Goal: Transaction & Acquisition: Purchase product/service

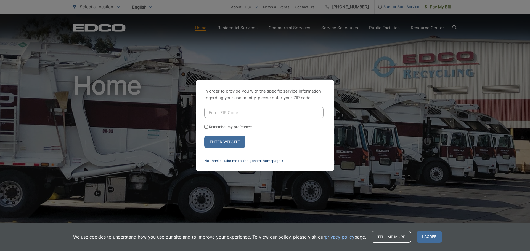
click at [247, 161] on link "No thanks, take me to the general homepage >" at bounding box center [243, 161] width 79 height 4
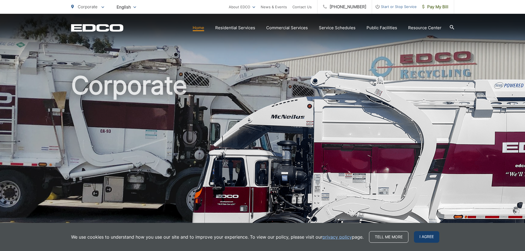
click at [419, 231] on span "I agree" at bounding box center [426, 237] width 25 height 12
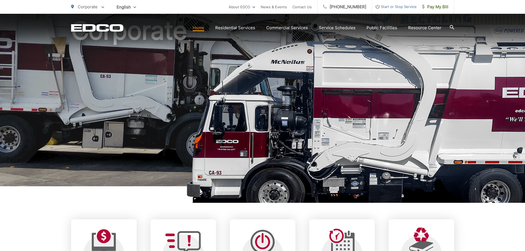
scroll to position [193, 0]
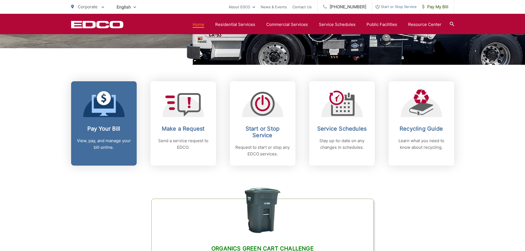
click at [104, 133] on div "Pay Your Bill View, pay, and manage your bill online." at bounding box center [104, 137] width 55 height 25
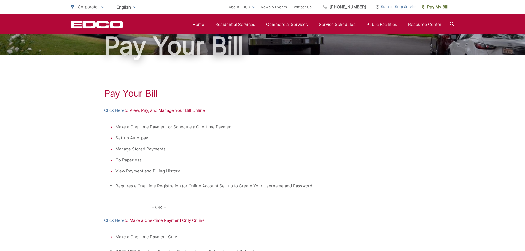
scroll to position [55, 0]
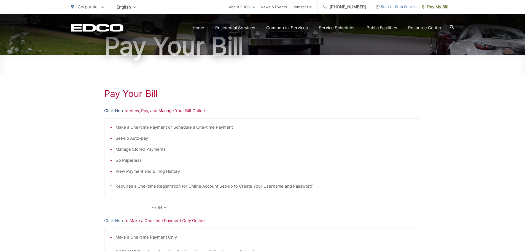
click at [118, 111] on link "Click Here" at bounding box center [114, 111] width 20 height 7
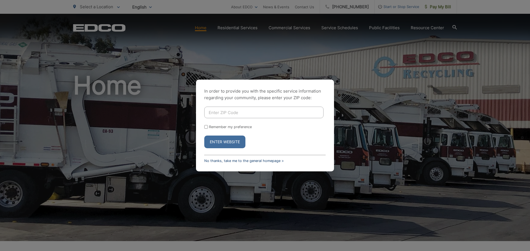
click at [221, 162] on link "No thanks, take me to the general homepage >" at bounding box center [243, 161] width 79 height 4
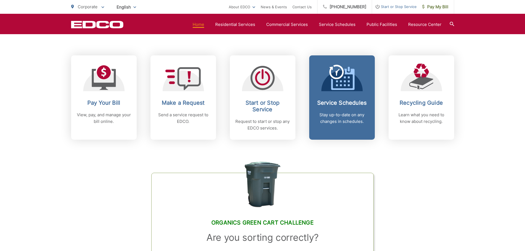
scroll to position [221, 0]
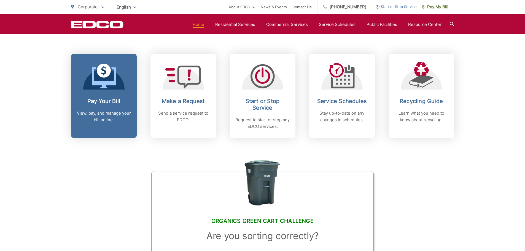
click at [85, 100] on h2 "Pay Your Bill" at bounding box center [104, 101] width 55 height 7
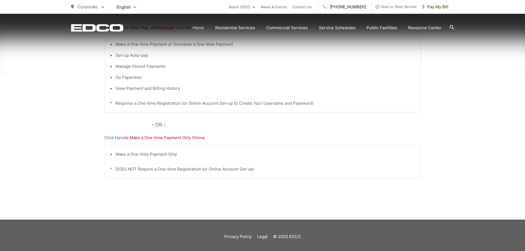
scroll to position [141, 0]
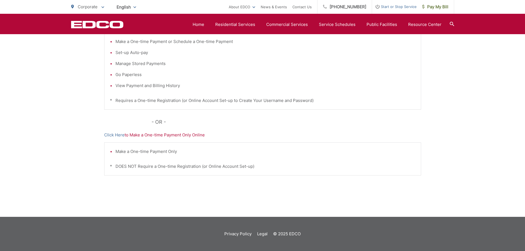
click at [144, 135] on p "Click Here to Make a One-time Payment Only Online" at bounding box center [262, 135] width 317 height 7
click at [75, 137] on div "Pay Your Bill Click Here to View, Pay, and Manage Your Bill Online Make a One-t…" at bounding box center [262, 93] width 525 height 248
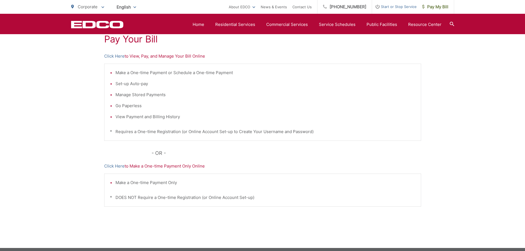
scroll to position [58, 0]
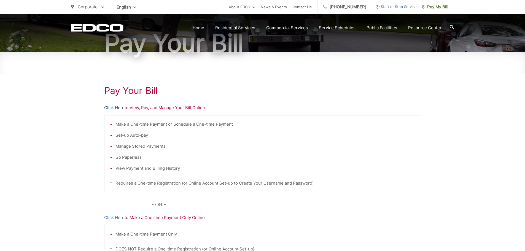
click at [118, 109] on link "Click Here" at bounding box center [114, 108] width 20 height 7
